Goal: Task Accomplishment & Management: Use online tool/utility

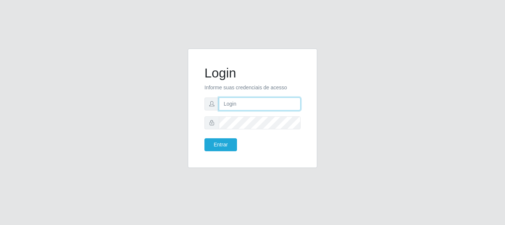
click at [238, 98] on input "text" at bounding box center [260, 103] width 82 height 13
type input "[EMAIL_ADDRESS][DOMAIN_NAME]"
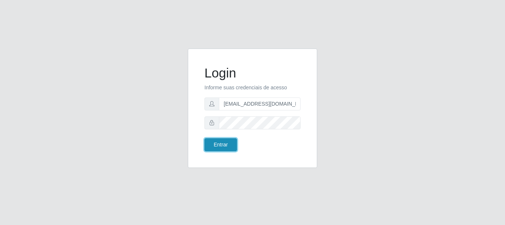
click at [222, 149] on button "Entrar" at bounding box center [221, 144] width 33 height 13
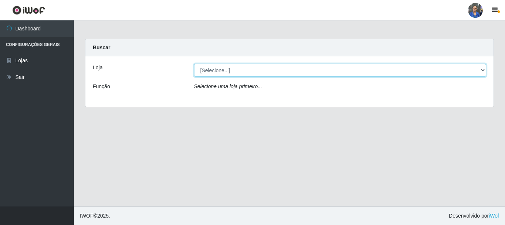
click at [368, 71] on select "[Selecione...] SuperFácil Atacado - Rodoviária" at bounding box center [340, 70] width 293 height 13
select select "400"
click at [194, 64] on select "[Selecione...] SuperFácil Atacado - Rodoviária" at bounding box center [340, 70] width 293 height 13
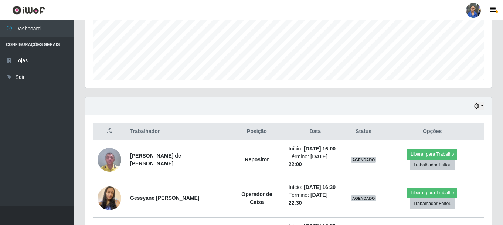
scroll to position [178, 0]
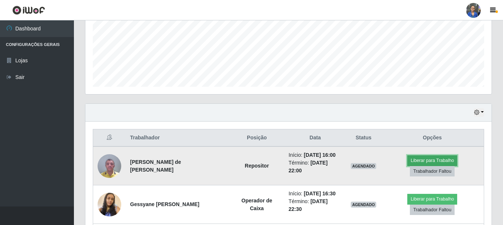
click at [438, 164] on button "Liberar para Trabalho" at bounding box center [433, 160] width 50 height 10
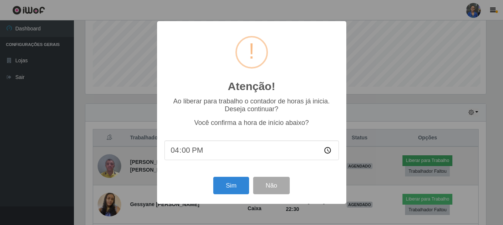
scroll to position [154, 403]
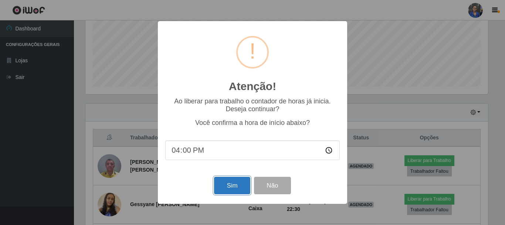
click at [226, 186] on button "Sim" at bounding box center [232, 184] width 36 height 17
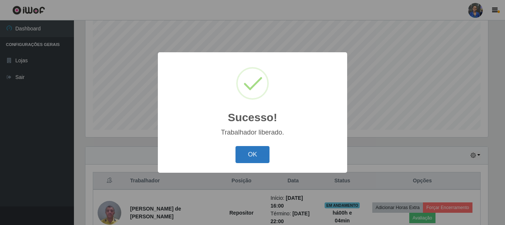
click at [250, 155] on button "OK" at bounding box center [253, 154] width 34 height 17
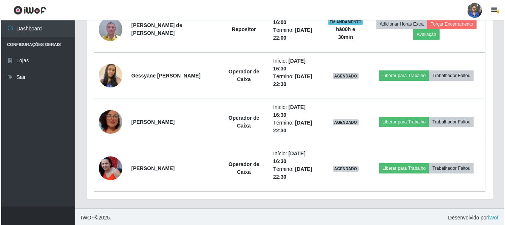
scroll to position [320, 0]
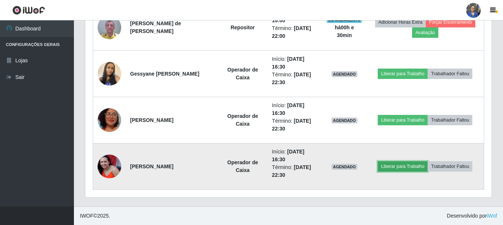
click at [396, 168] on button "Liberar para Trabalho" at bounding box center [403, 166] width 50 height 10
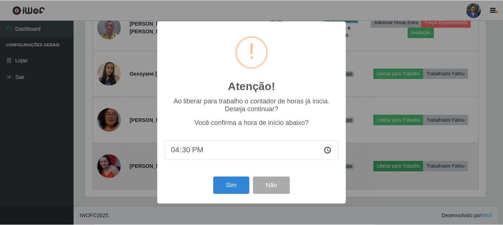
scroll to position [154, 403]
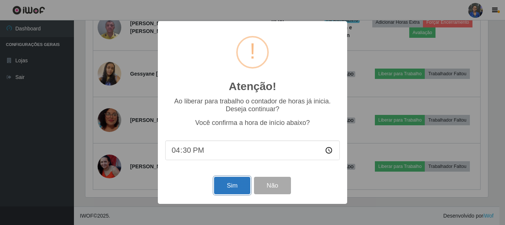
click at [233, 187] on button "Sim" at bounding box center [232, 184] width 36 height 17
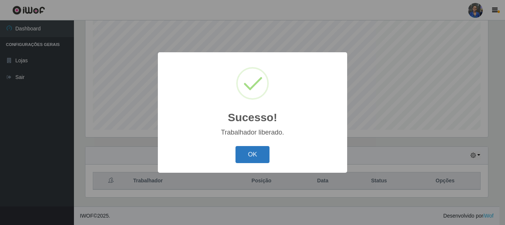
click at [247, 158] on button "OK" at bounding box center [253, 154] width 34 height 17
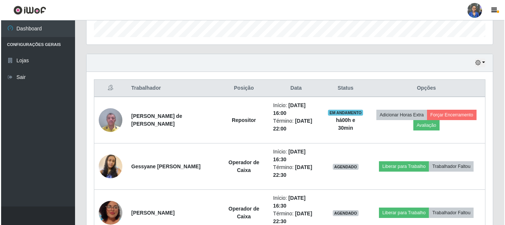
scroll to position [283, 0]
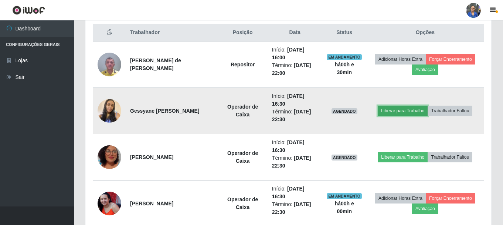
click at [401, 110] on button "Liberar para Trabalho" at bounding box center [403, 110] width 50 height 10
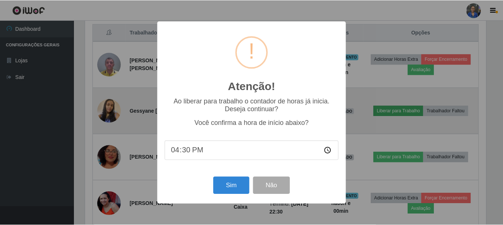
scroll to position [154, 403]
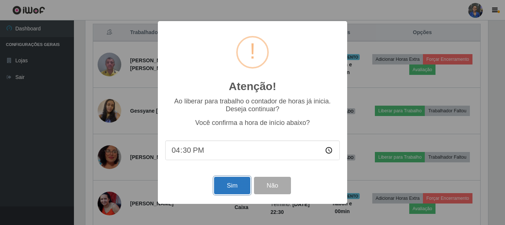
click at [227, 187] on button "Sim" at bounding box center [232, 184] width 36 height 17
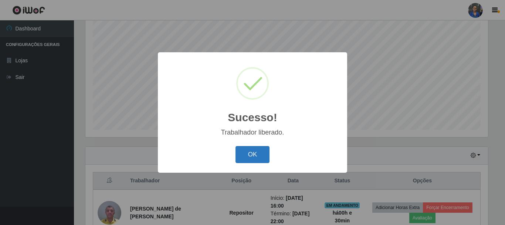
click at [253, 153] on button "OK" at bounding box center [253, 154] width 34 height 17
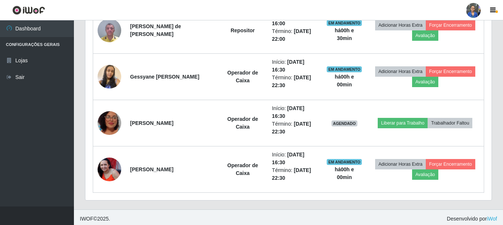
scroll to position [320, 0]
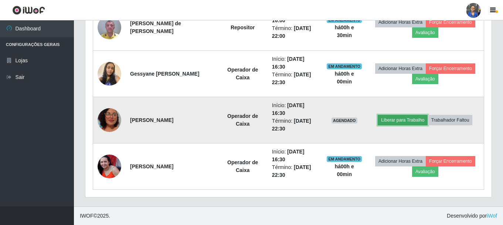
click at [411, 120] on button "Liberar para Trabalho" at bounding box center [403, 120] width 50 height 10
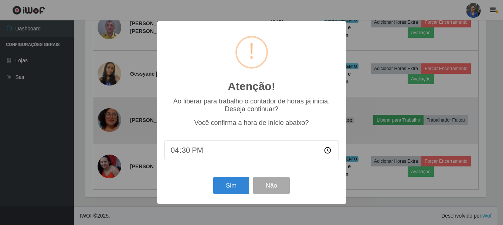
scroll to position [154, 403]
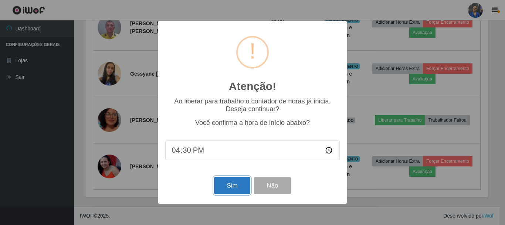
click at [235, 186] on button "Sim" at bounding box center [232, 184] width 36 height 17
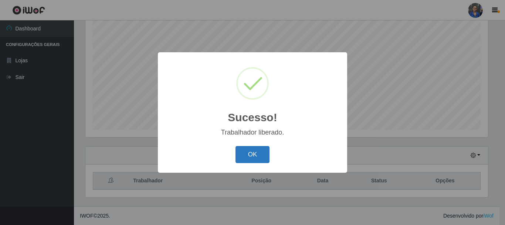
click at [255, 151] on button "OK" at bounding box center [253, 154] width 34 height 17
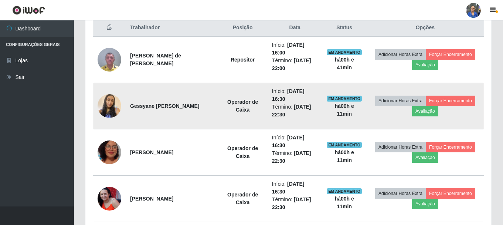
scroll to position [320, 0]
